Goal: Navigation & Orientation: Find specific page/section

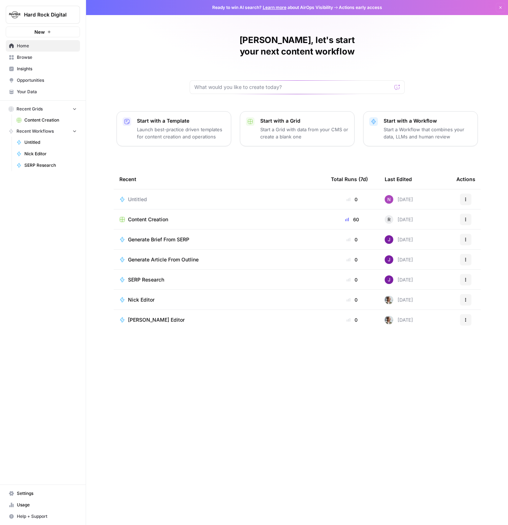
click at [147, 211] on td "Content Creation" at bounding box center [219, 219] width 211 height 20
click at [145, 216] on span "Content Creation" at bounding box center [148, 219] width 40 height 7
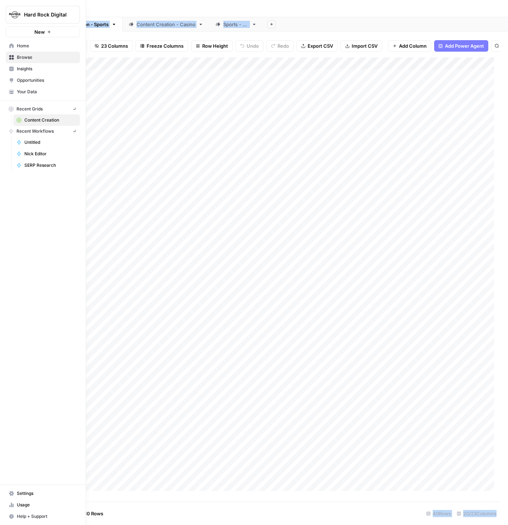
click at [11, 30] on button "New" at bounding box center [43, 32] width 74 height 11
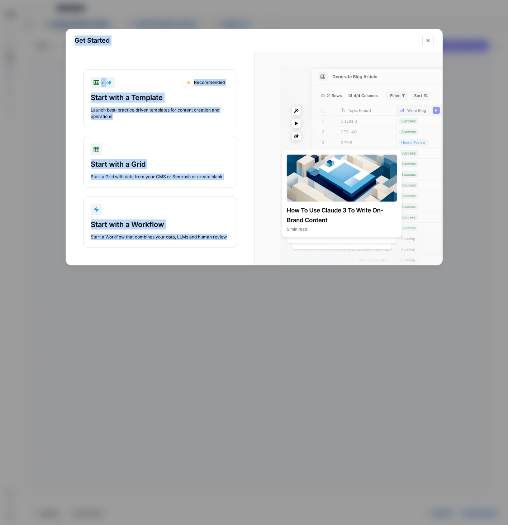
click at [428, 40] on icon "Close modal" at bounding box center [428, 41] width 6 height 6
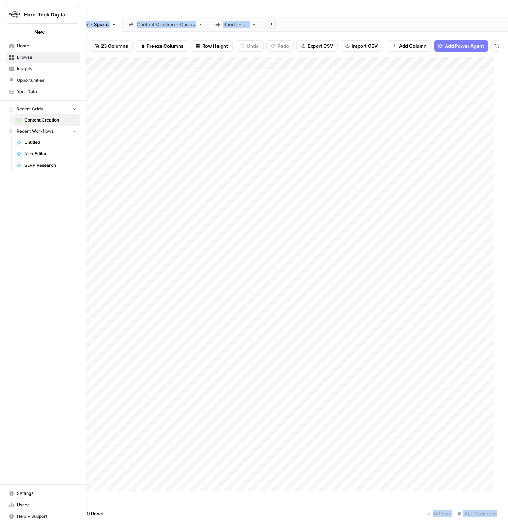
click at [32, 45] on span "Home" at bounding box center [47, 46] width 60 height 6
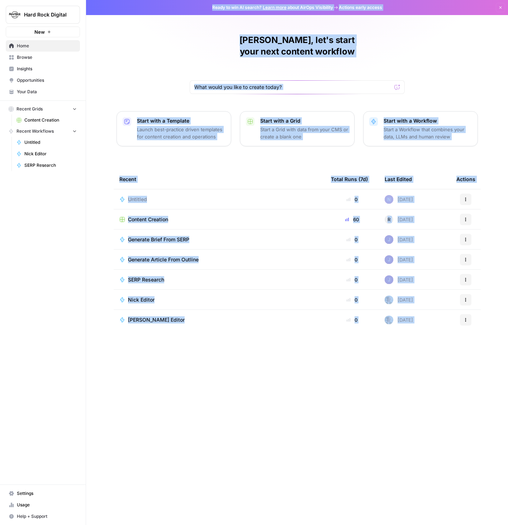
click at [37, 71] on span "Insights" at bounding box center [47, 69] width 60 height 6
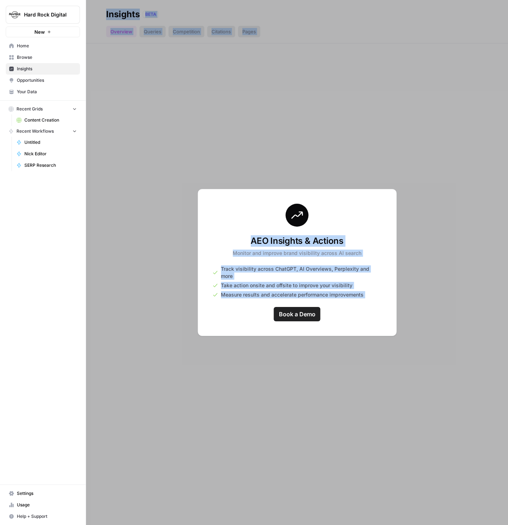
drag, startPoint x: 158, startPoint y: 135, endPoint x: 139, endPoint y: 125, distance: 21.6
click at [157, 134] on div at bounding box center [297, 262] width 422 height 525
click at [40, 82] on span "Opportunities" at bounding box center [47, 80] width 60 height 6
click at [37, 90] on span "Your Data" at bounding box center [47, 91] width 60 height 6
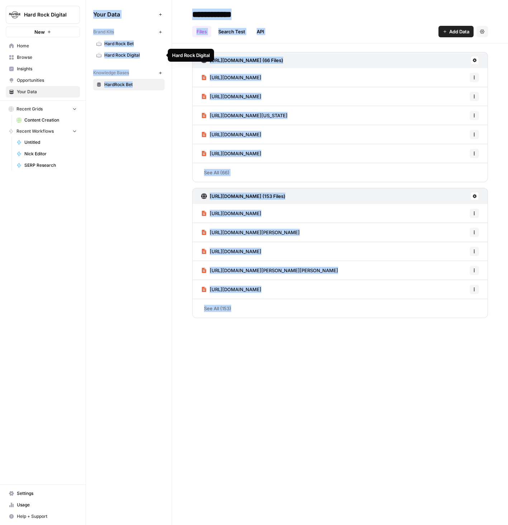
click at [123, 41] on span "Hard Rock Bet" at bounding box center [132, 43] width 57 height 6
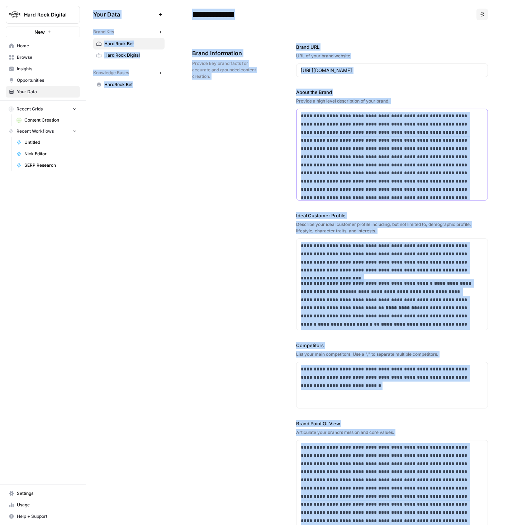
click at [334, 162] on p at bounding box center [387, 185] width 173 height 147
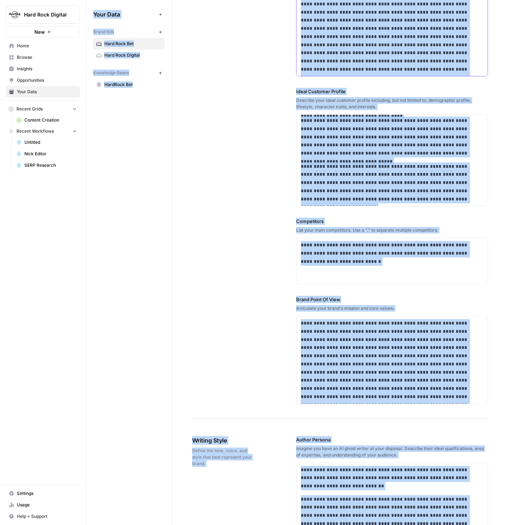
scroll to position [167, 0]
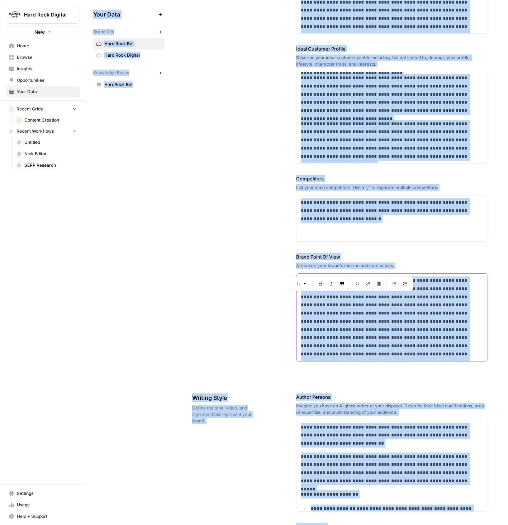
drag, startPoint x: 318, startPoint y: 300, endPoint x: 423, endPoint y: 364, distance: 122.7
click at [423, 364] on div "**********" at bounding box center [392, 118] width 192 height 513
click at [239, 326] on div "**********" at bounding box center [340, 118] width 296 height 513
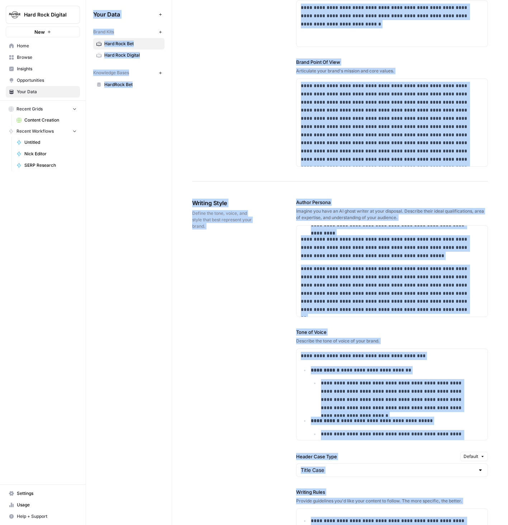
scroll to position [499, 0]
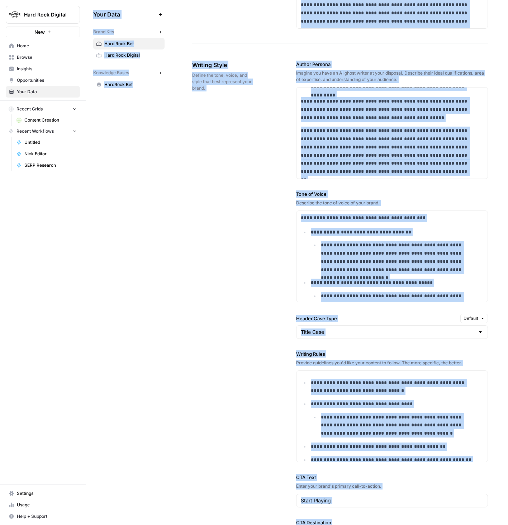
click at [31, 56] on span "Browse" at bounding box center [47, 57] width 60 height 6
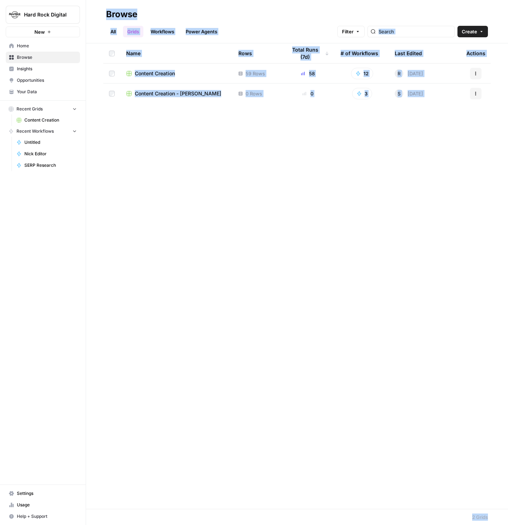
click at [163, 72] on span "Content Creation" at bounding box center [155, 73] width 40 height 7
